Goal: Task Accomplishment & Management: Use online tool/utility

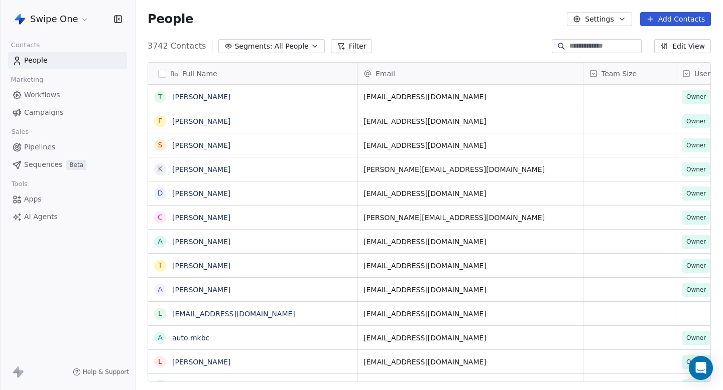
scroll to position [344, 587]
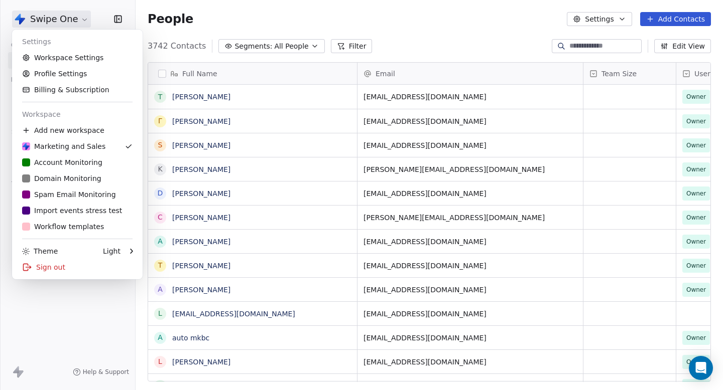
click at [48, 11] on html "Swipe One Contacts People Marketing Workflows Campaigns Sales Pipelines Sequenc…" at bounding box center [361, 195] width 723 height 390
click at [74, 58] on link "Workspace Settings" at bounding box center [77, 58] width 122 height 16
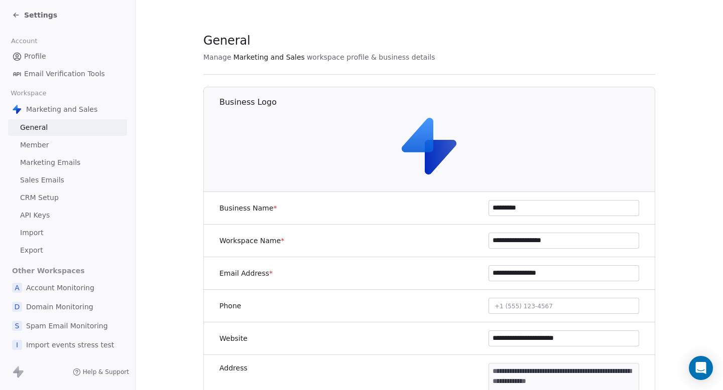
click at [36, 24] on div "Settings" at bounding box center [67, 15] width 135 height 30
click at [38, 17] on span "Settings" at bounding box center [40, 15] width 33 height 10
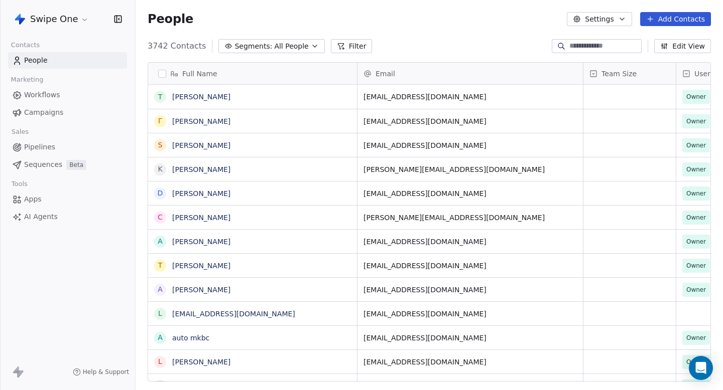
scroll to position [344, 587]
click at [57, 111] on span "Campaigns" at bounding box center [43, 112] width 39 height 11
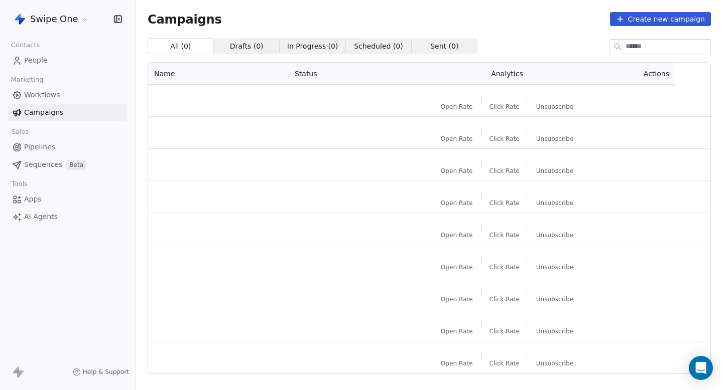
click at [65, 98] on link "Workflows" at bounding box center [67, 95] width 119 height 17
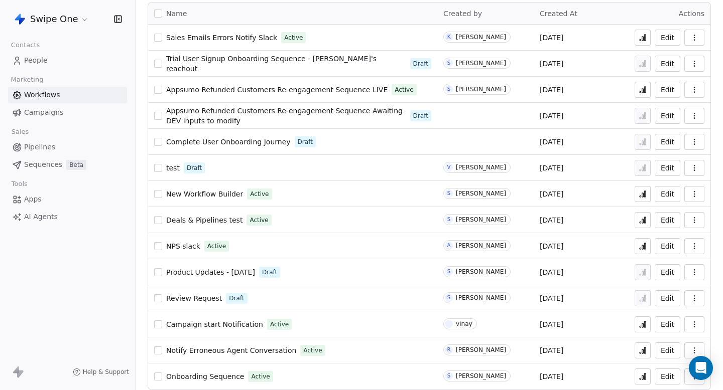
scroll to position [68, 0]
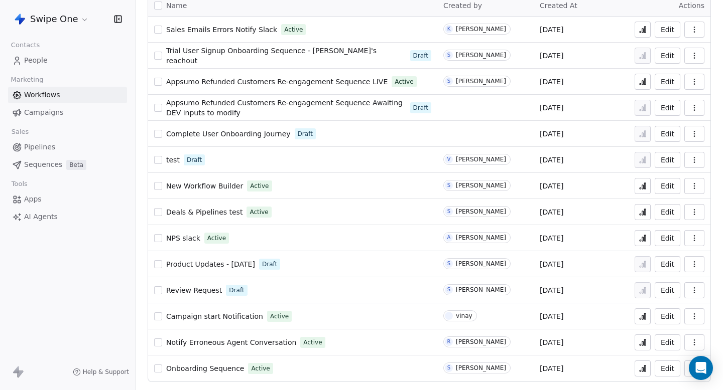
click at [222, 315] on span "Campaign start Notification" at bounding box center [214, 317] width 97 height 8
